Goal: Information Seeking & Learning: Find specific fact

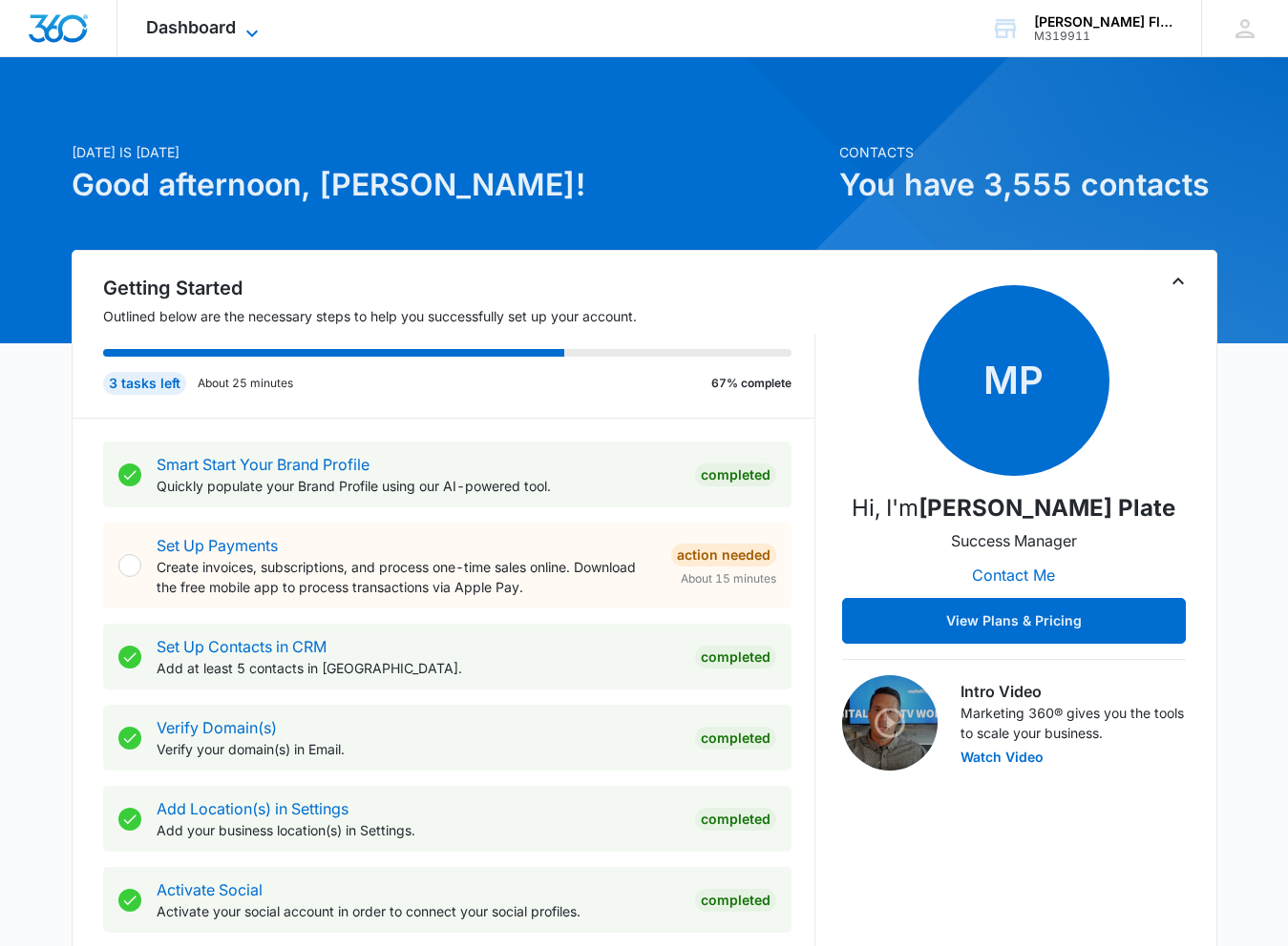
click at [251, 27] on icon at bounding box center [253, 34] width 23 height 23
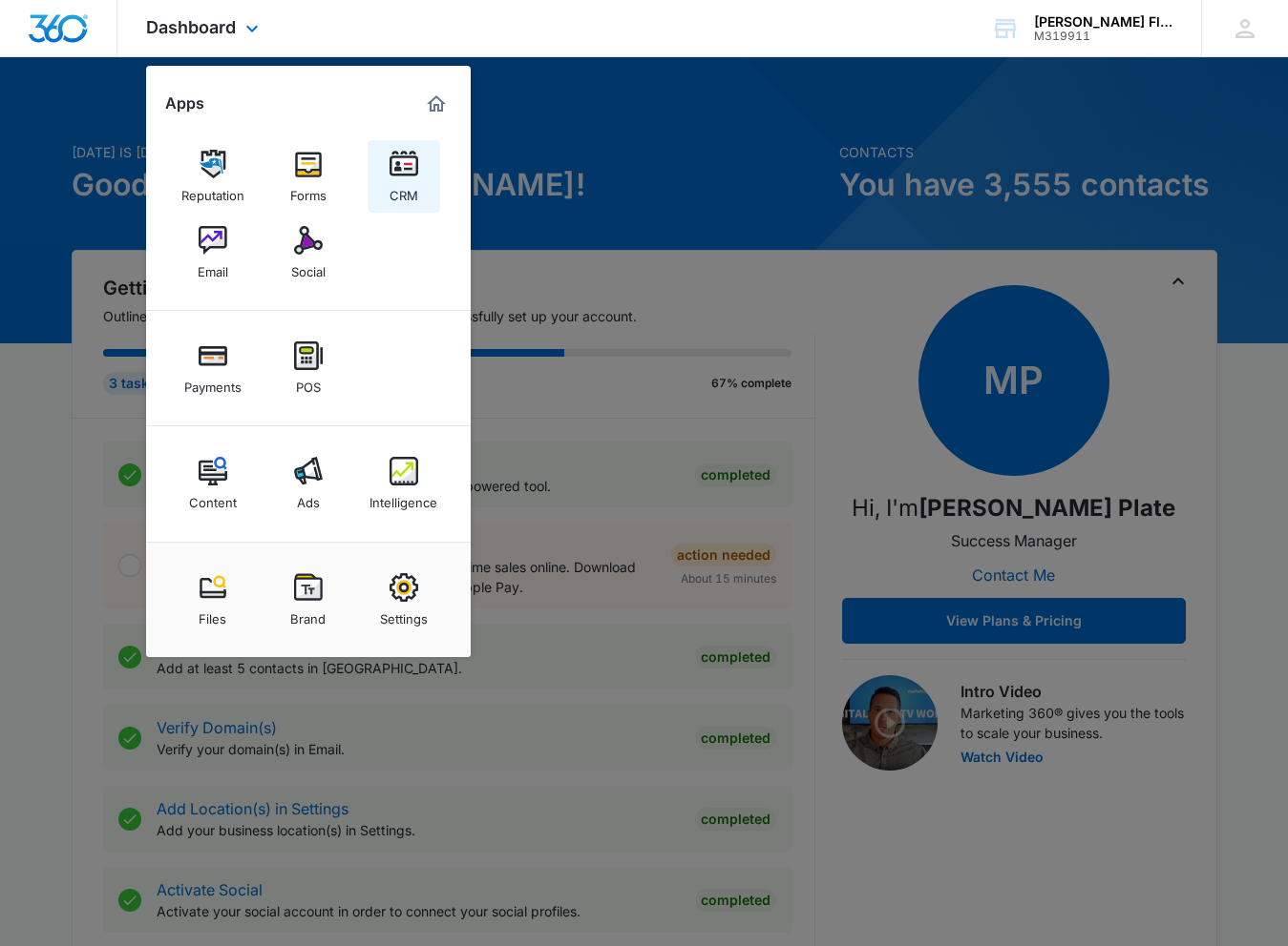
click at [398, 175] on img at bounding box center [404, 164] width 29 height 29
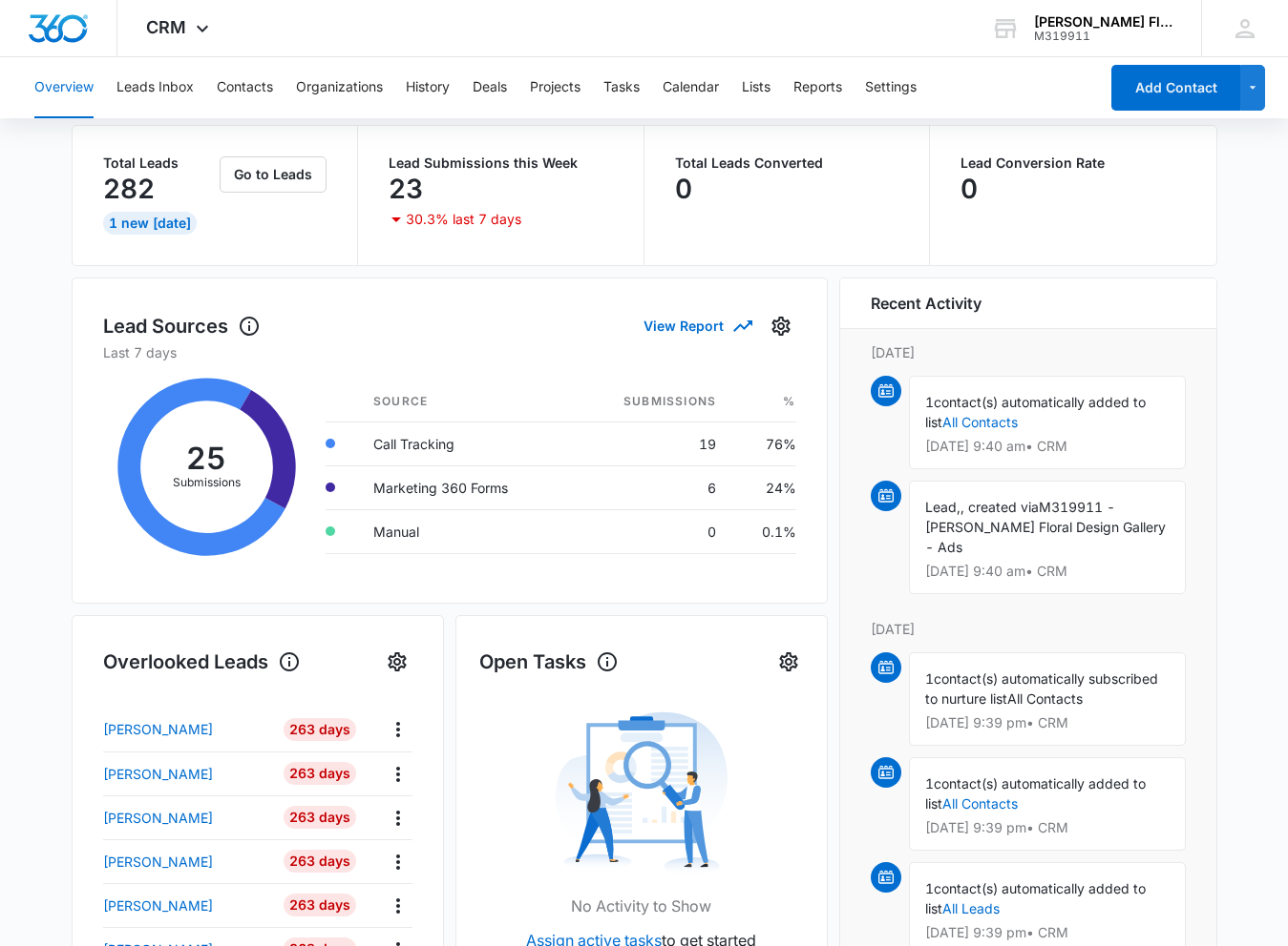
scroll to position [112, 0]
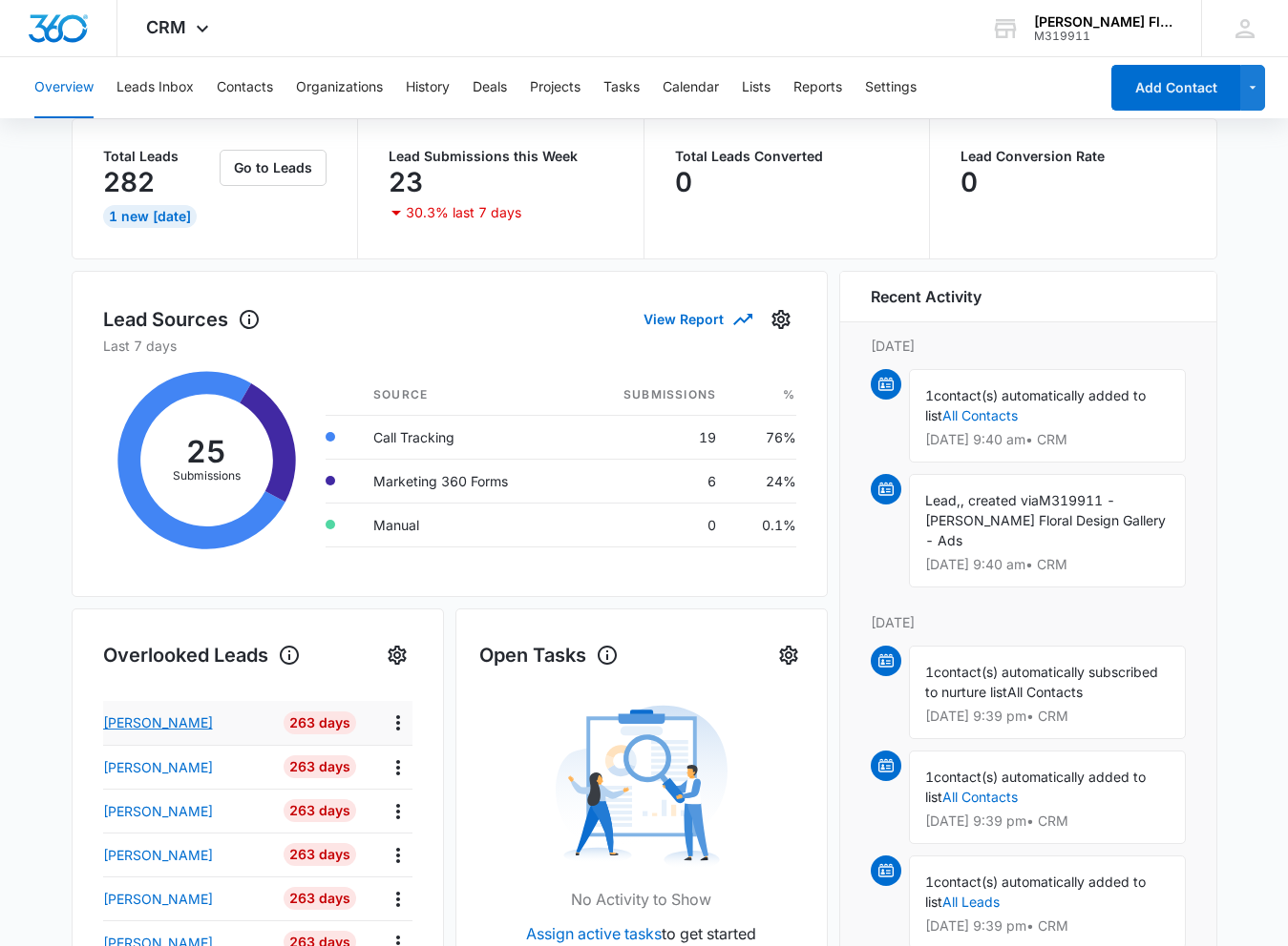
click at [186, 727] on p "[PERSON_NAME]" at bounding box center [158, 723] width 109 height 20
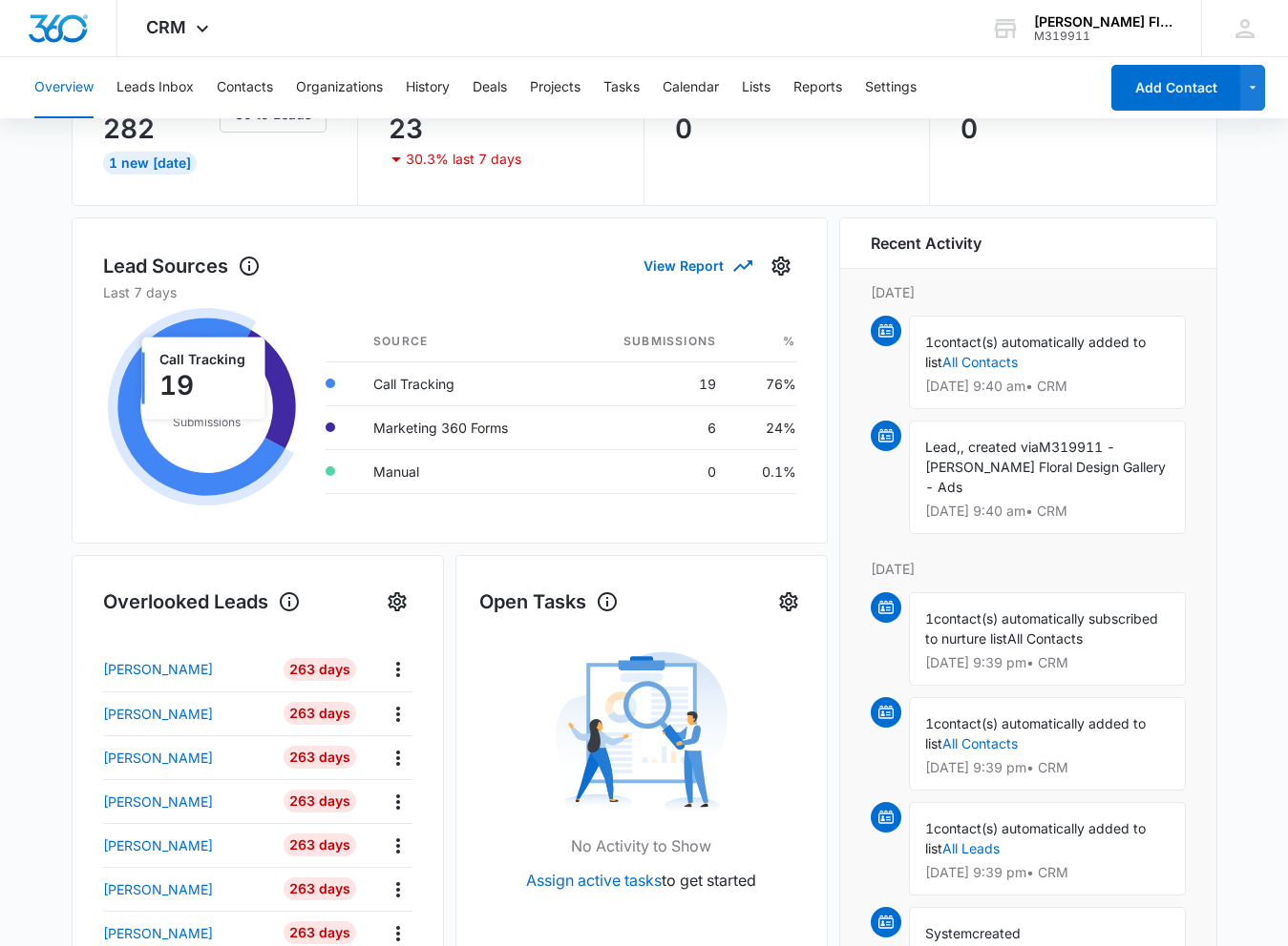
scroll to position [167, 0]
click at [163, 716] on p "[PERSON_NAME]" at bounding box center [158, 713] width 109 height 20
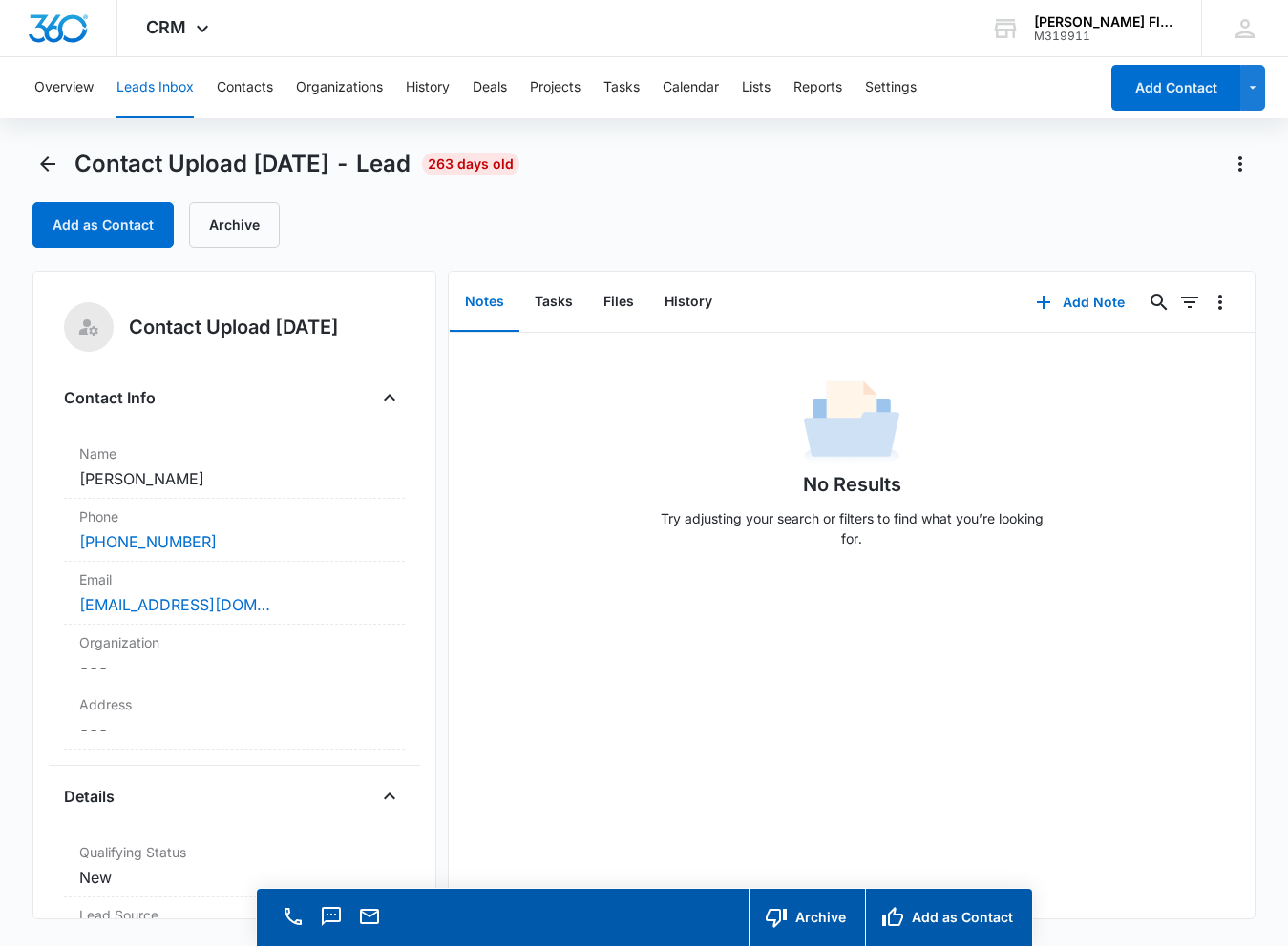
scroll to position [54, 0]
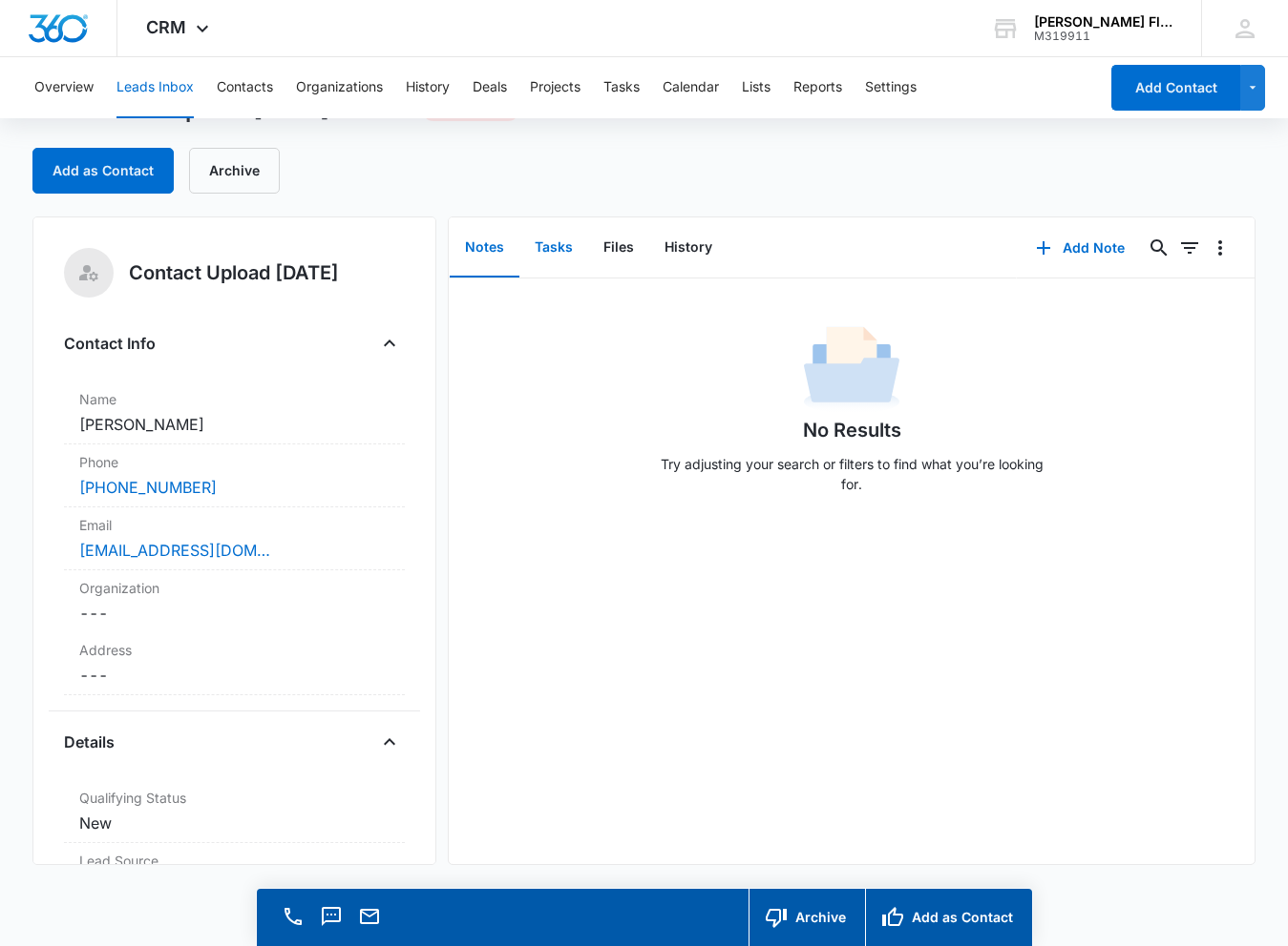
click at [556, 258] on button "Tasks" at bounding box center [554, 248] width 69 height 59
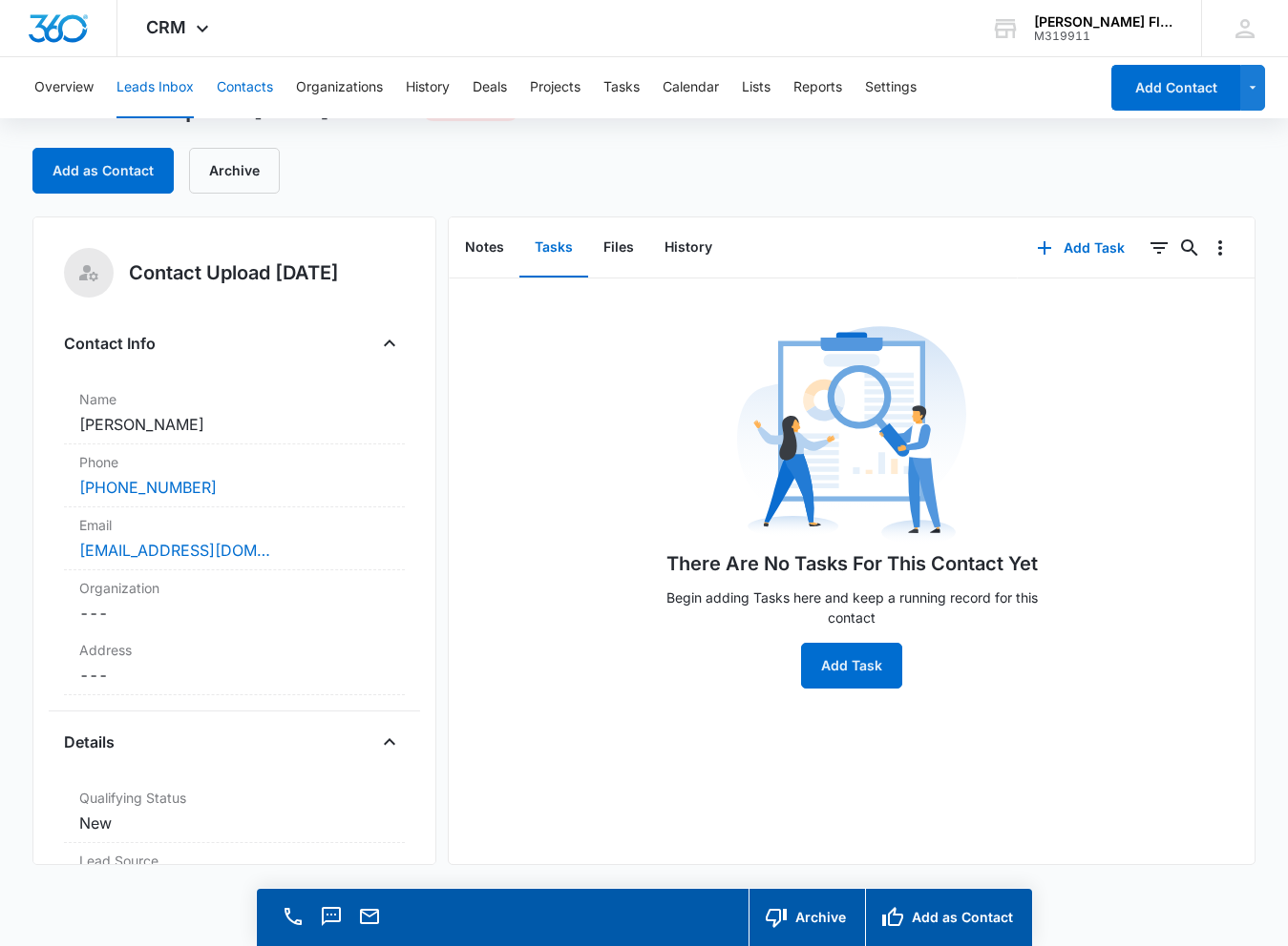
click at [252, 92] on button "Contacts" at bounding box center [245, 87] width 56 height 61
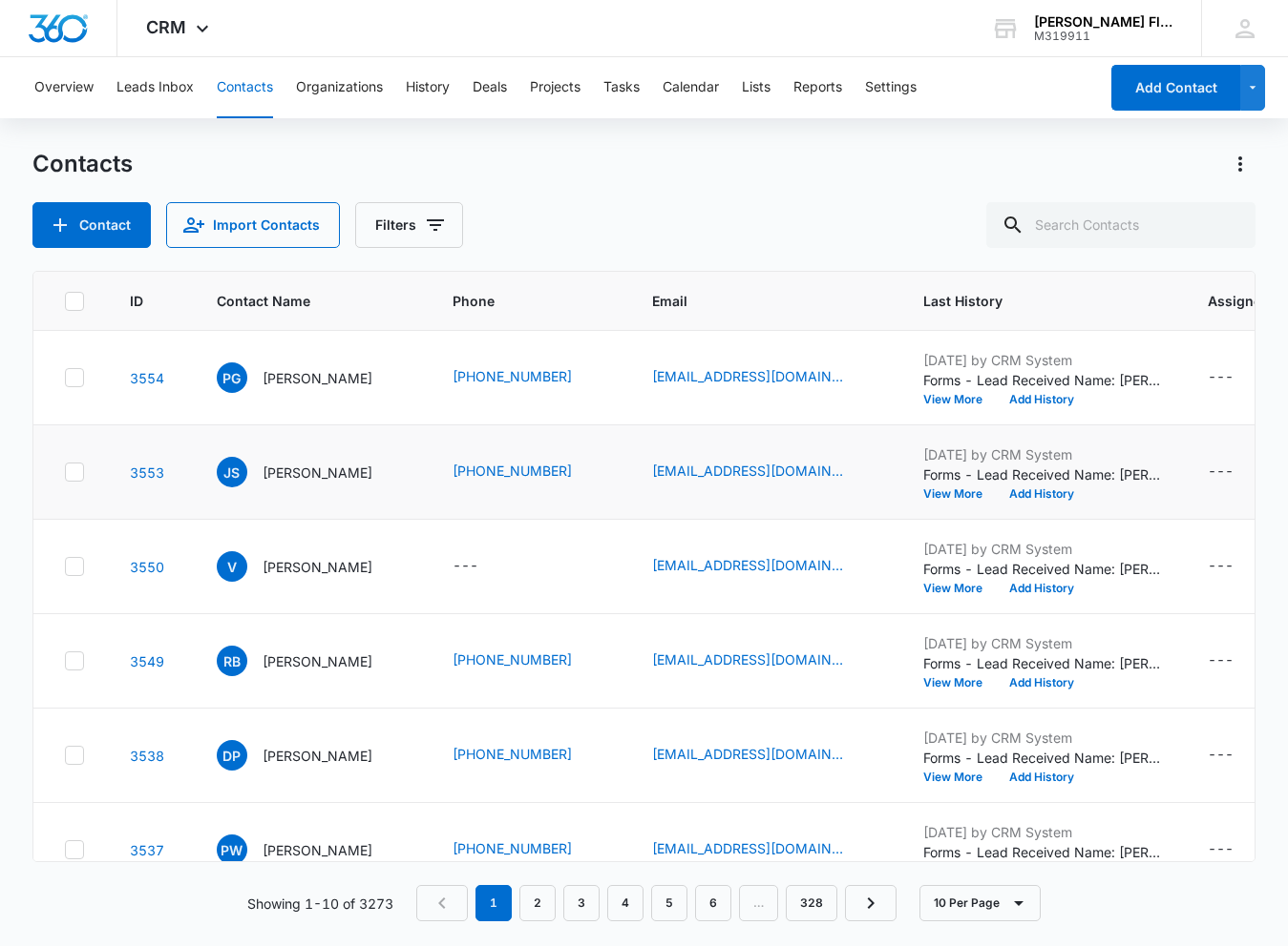
click at [611, 496] on td "[PHONE_NUMBER]" at bounding box center [529, 473] width 199 height 95
click at [783, 464] on p "Forms - Lead Received Name: [PERSON_NAME] Email: [EMAIL_ADDRESS][DOMAIN_NAME] P…" at bounding box center [1042, 474] width 239 height 20
click at [783, 475] on div "---" at bounding box center [1220, 472] width 26 height 23
click at [783, 479] on p "Forms - Lead Received Name: [PERSON_NAME] Email: [EMAIL_ADDRESS][DOMAIN_NAME] P…" at bounding box center [1042, 474] width 239 height 20
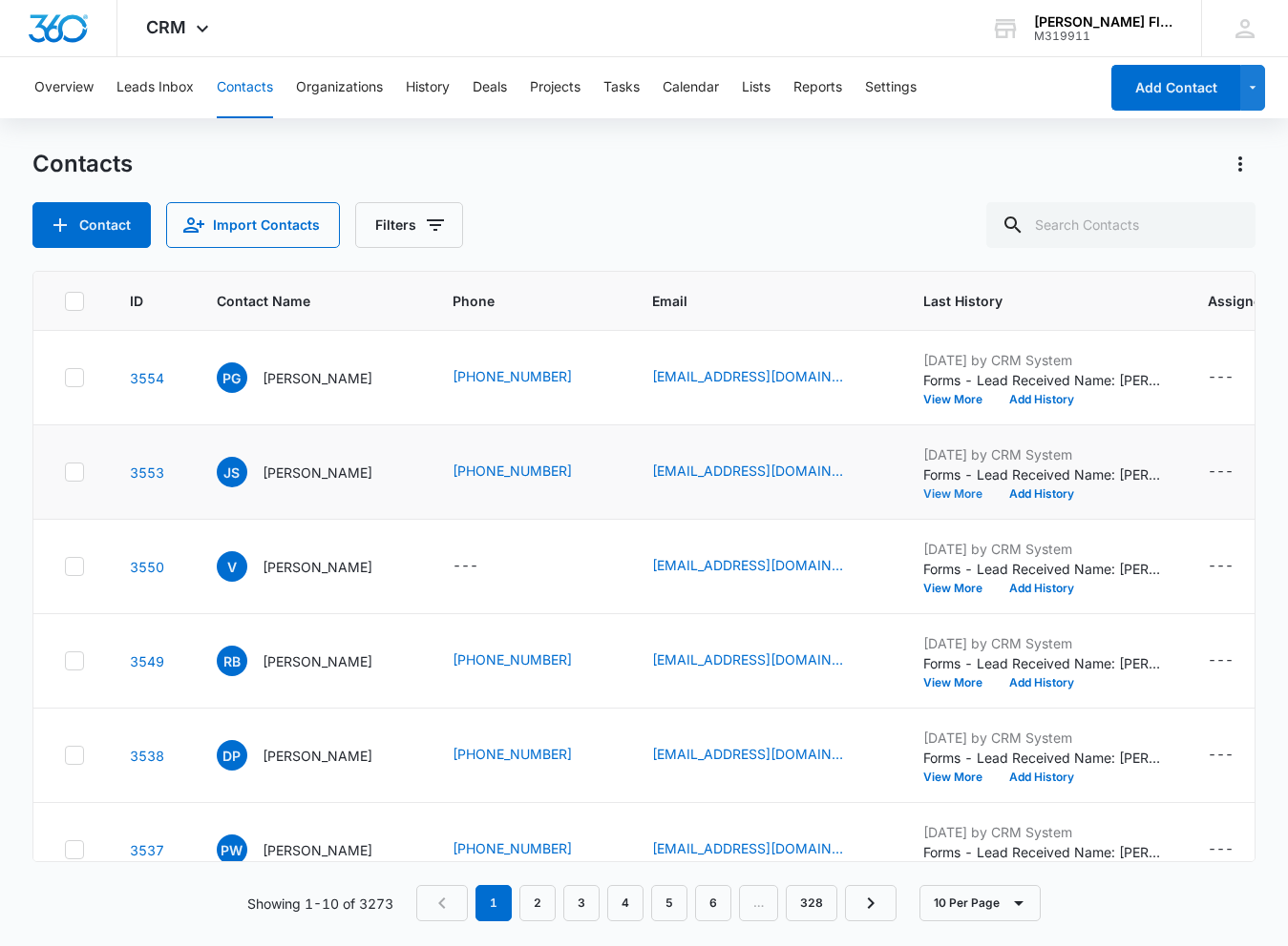
click at [783, 491] on button "View More" at bounding box center [959, 494] width 73 height 12
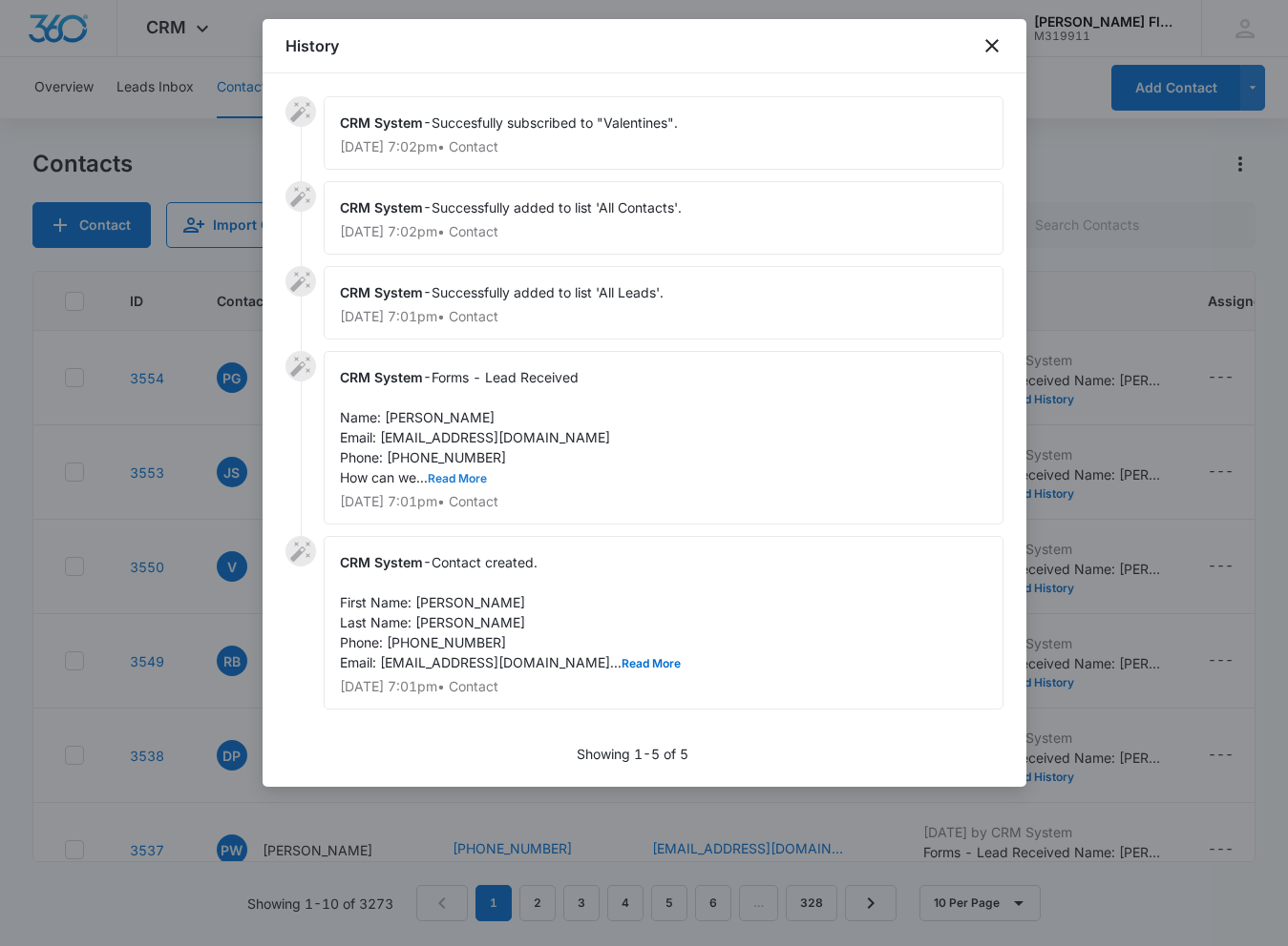
click at [476, 481] on button "Read More" at bounding box center [457, 479] width 59 height 12
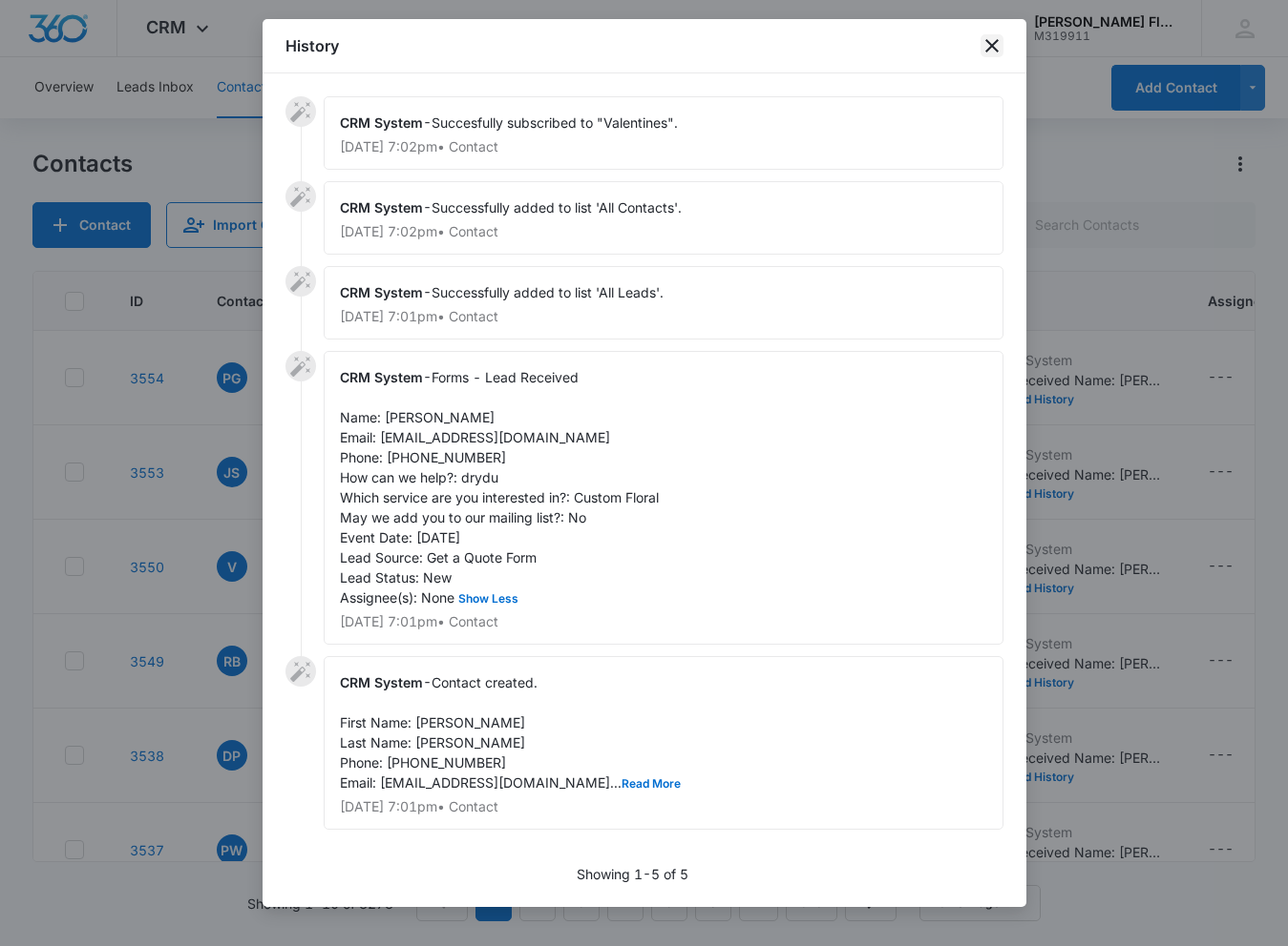
click at [783, 50] on icon "close" at bounding box center [992, 46] width 23 height 23
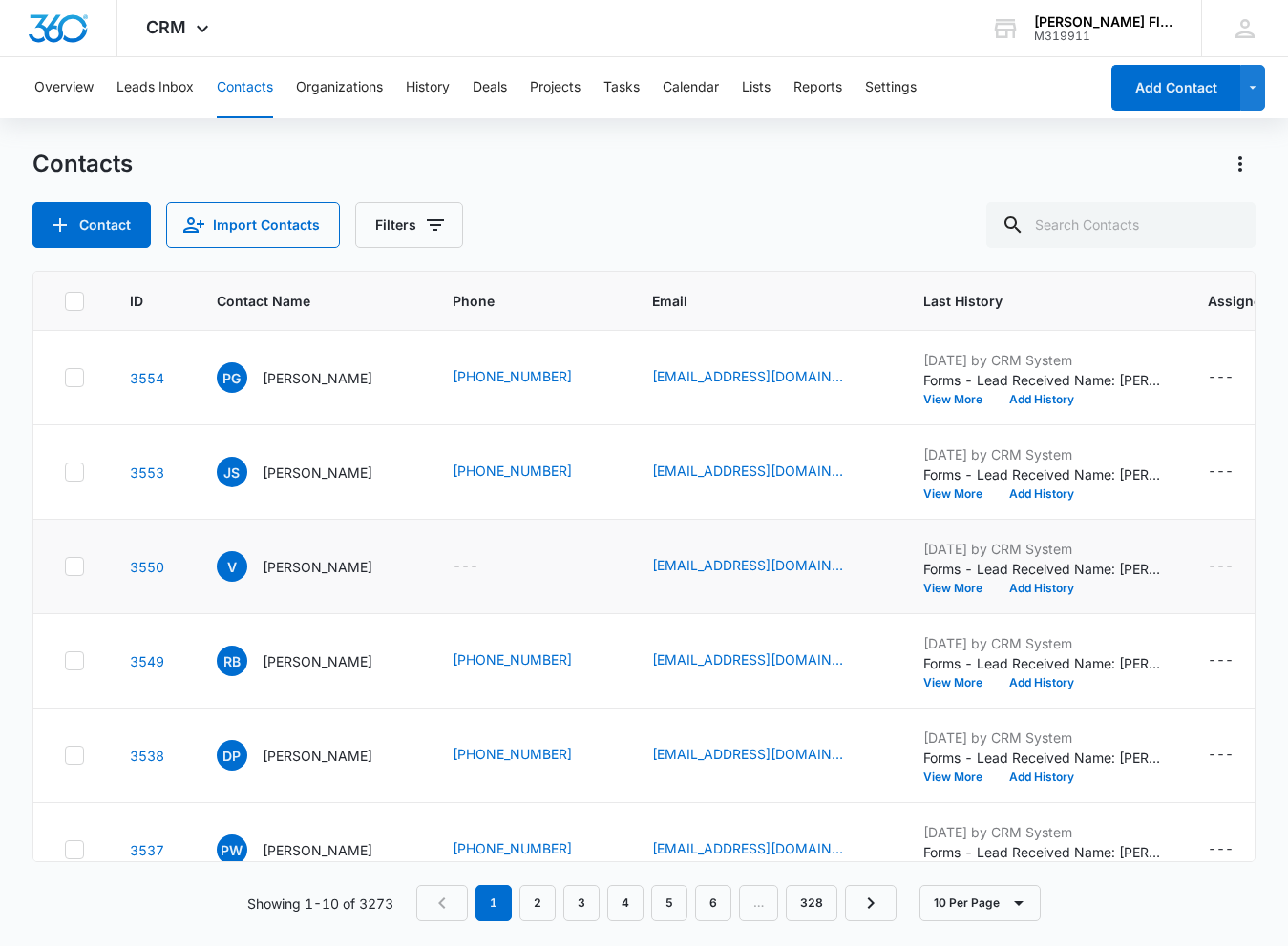
click at [783, 567] on p "Forms - Lead Received Name: [PERSON_NAME]: [EMAIL_ADDRESS][DOMAIN_NAME] Which s…" at bounding box center [1042, 569] width 239 height 20
click at [783, 576] on p "Forms - Lead Received Name: [PERSON_NAME]: [EMAIL_ADDRESS][DOMAIN_NAME] Which s…" at bounding box center [1042, 569] width 239 height 20
click at [783, 574] on p "Forms - Lead Received Name: [PERSON_NAME]: [EMAIL_ADDRESS][DOMAIN_NAME] Which s…" at bounding box center [1042, 569] width 239 height 20
click at [783, 597] on td "[DATE] by CRM System Forms - Lead Received Name: [PERSON_NAME]: [EMAIL_ADDRESS]…" at bounding box center [1042, 568] width 285 height 95
click at [783, 588] on button "View More" at bounding box center [959, 589] width 73 height 12
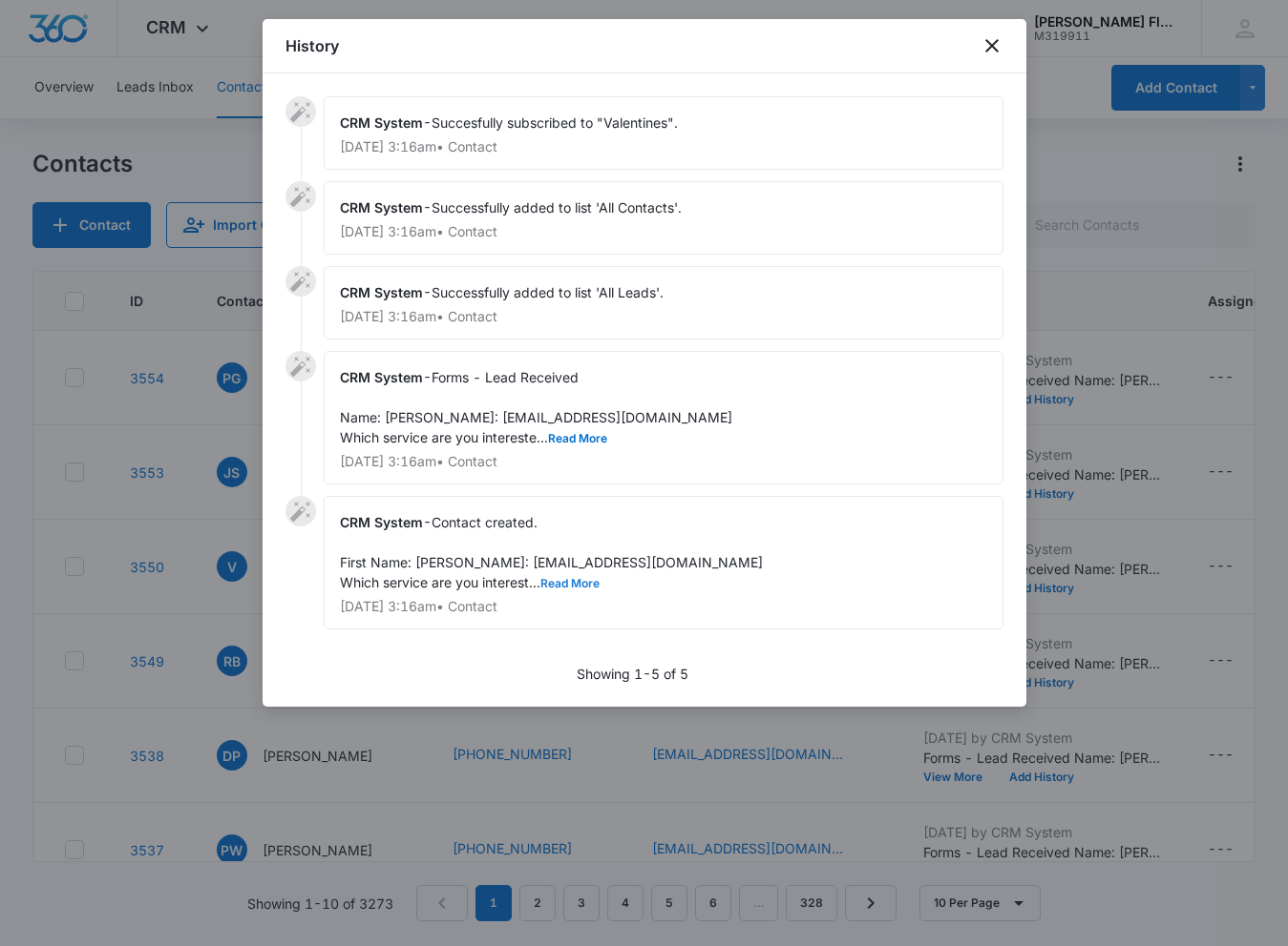
click at [580, 590] on button "Read More" at bounding box center [569, 584] width 59 height 12
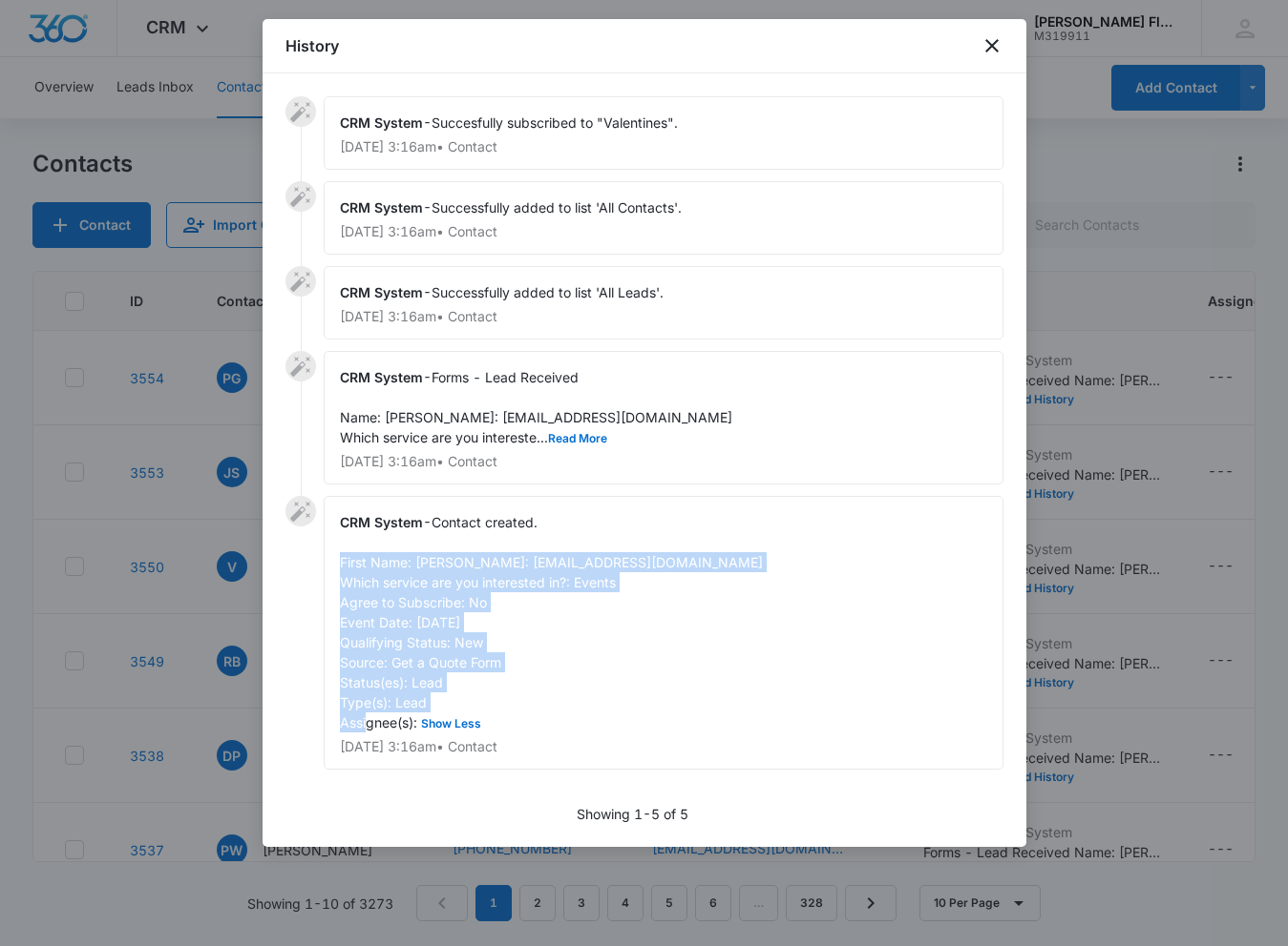
drag, startPoint x: 342, startPoint y: 584, endPoint x: 528, endPoint y: 752, distance: 250.6
click at [528, 752] on div "CRM System - Contact created. First Name: [PERSON_NAME]: [EMAIL_ADDRESS][DOMAIN…" at bounding box center [663, 633] width 679 height 274
copy span "First Name: [PERSON_NAME]: [EMAIL_ADDRESS][DOMAIN_NAME] Which service are you i…"
click at [783, 48] on icon "close" at bounding box center [992, 45] width 14 height 14
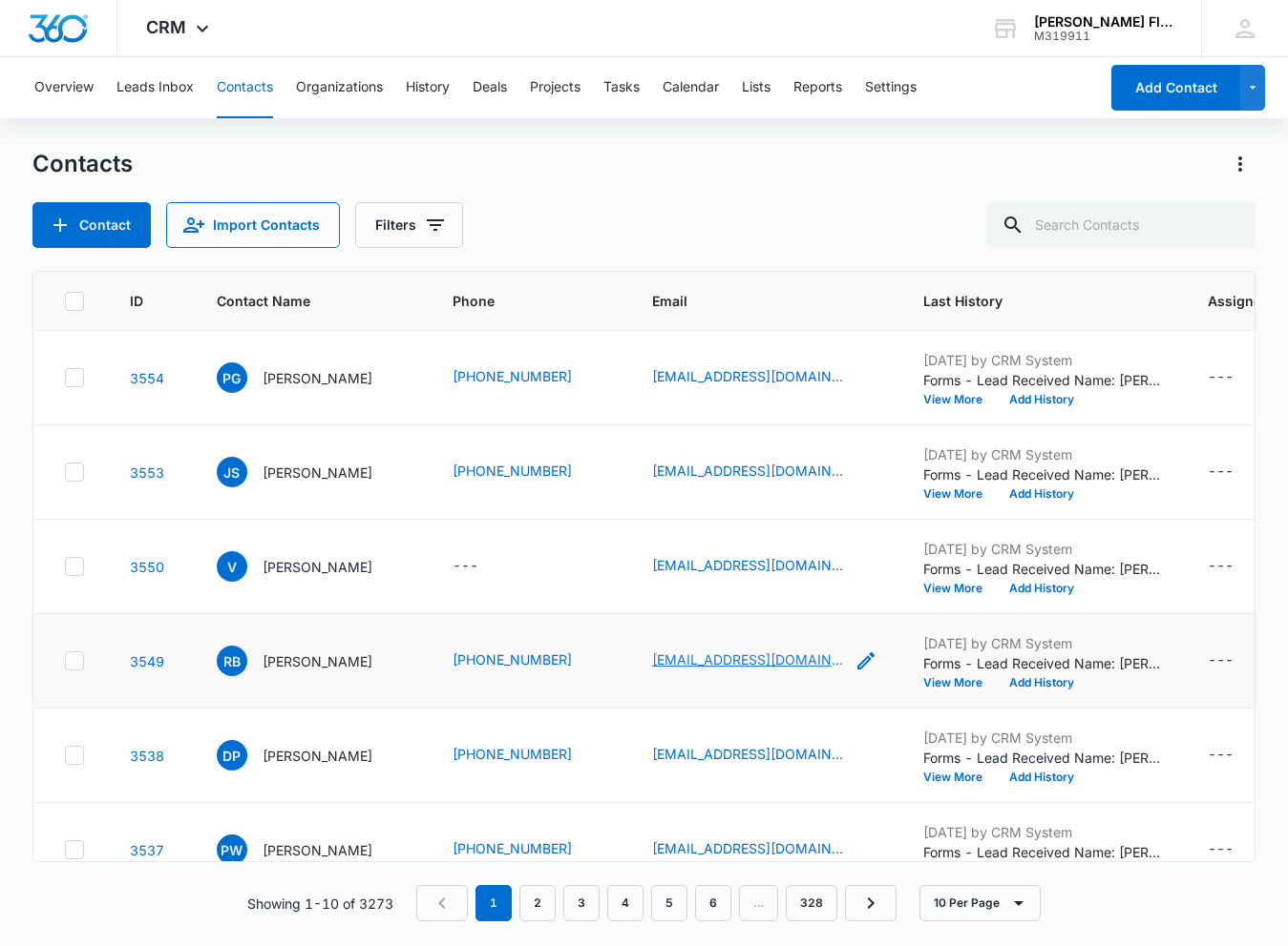
click at [678, 663] on link "[EMAIL_ADDRESS][DOMAIN_NAME]" at bounding box center [747, 660] width 191 height 20
